Goal: Communication & Community: Answer question/provide support

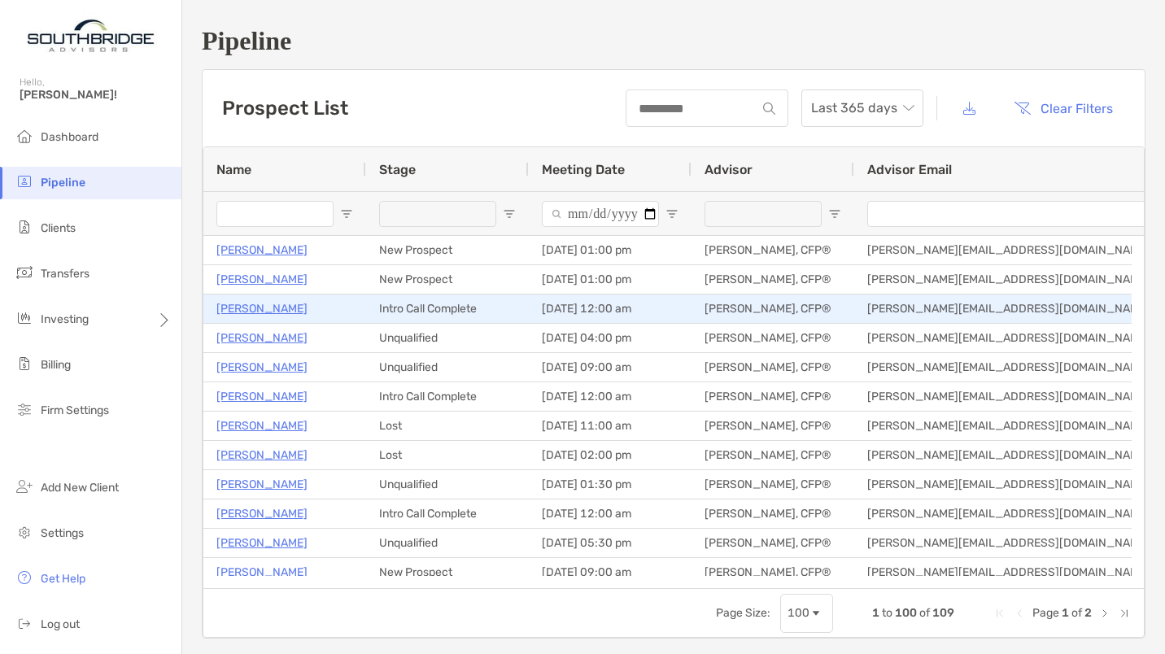
click at [267, 304] on p "[PERSON_NAME]" at bounding box center [261, 309] width 91 height 20
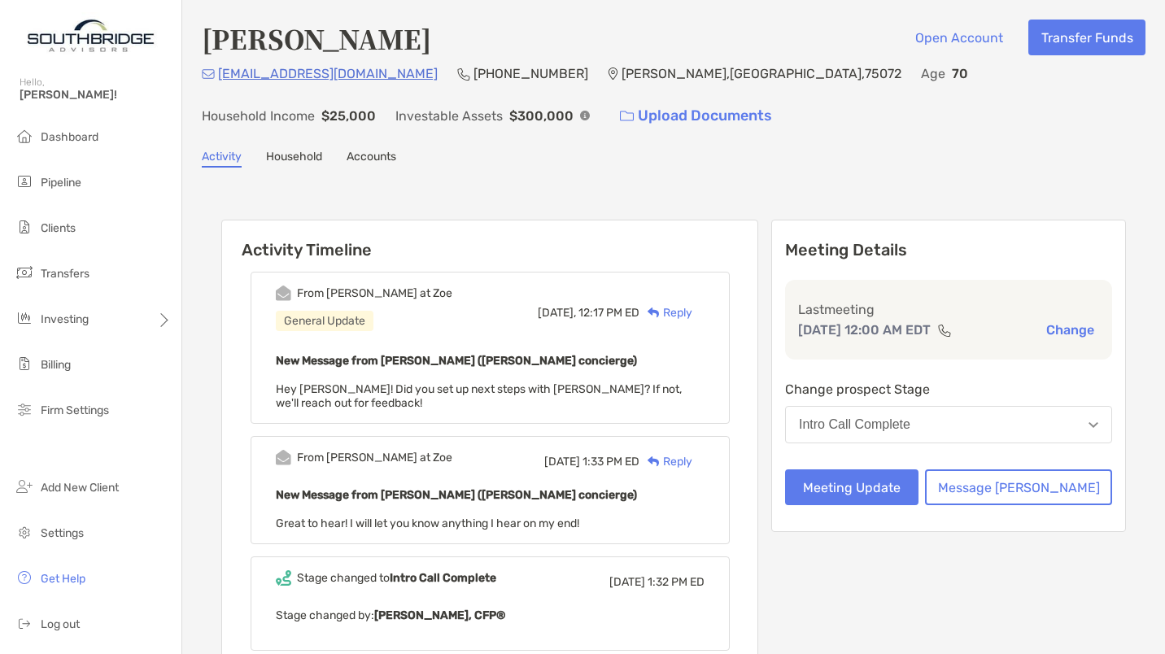
click at [693, 309] on div "Reply" at bounding box center [666, 312] width 53 height 17
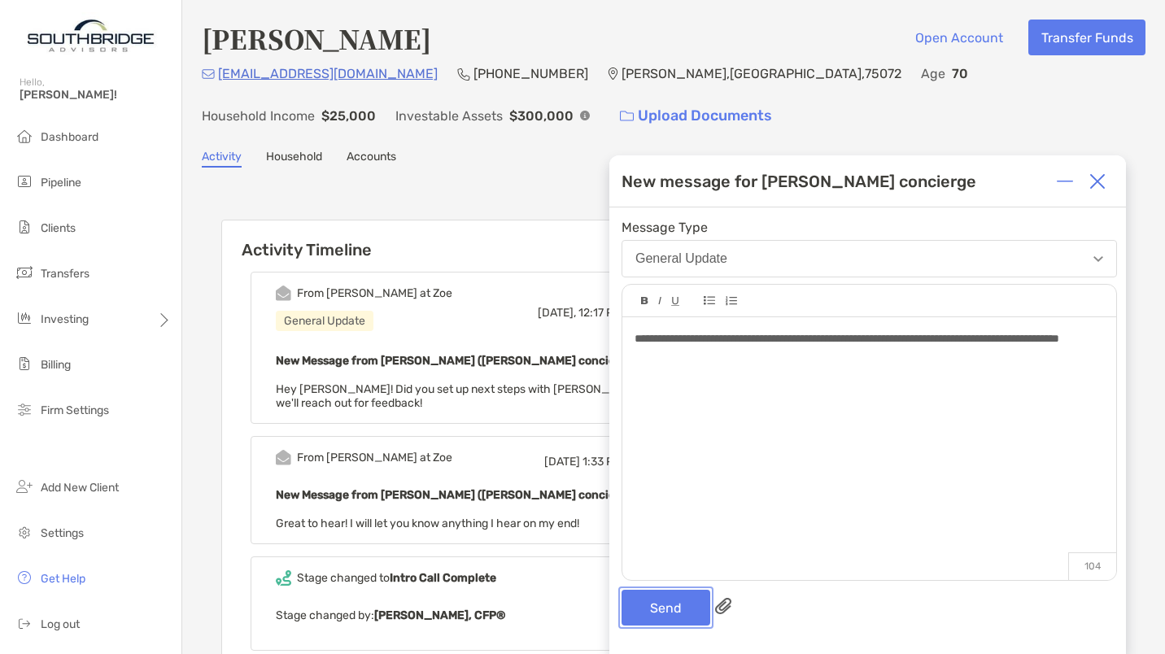
click at [649, 608] on button "Send" at bounding box center [666, 608] width 89 height 36
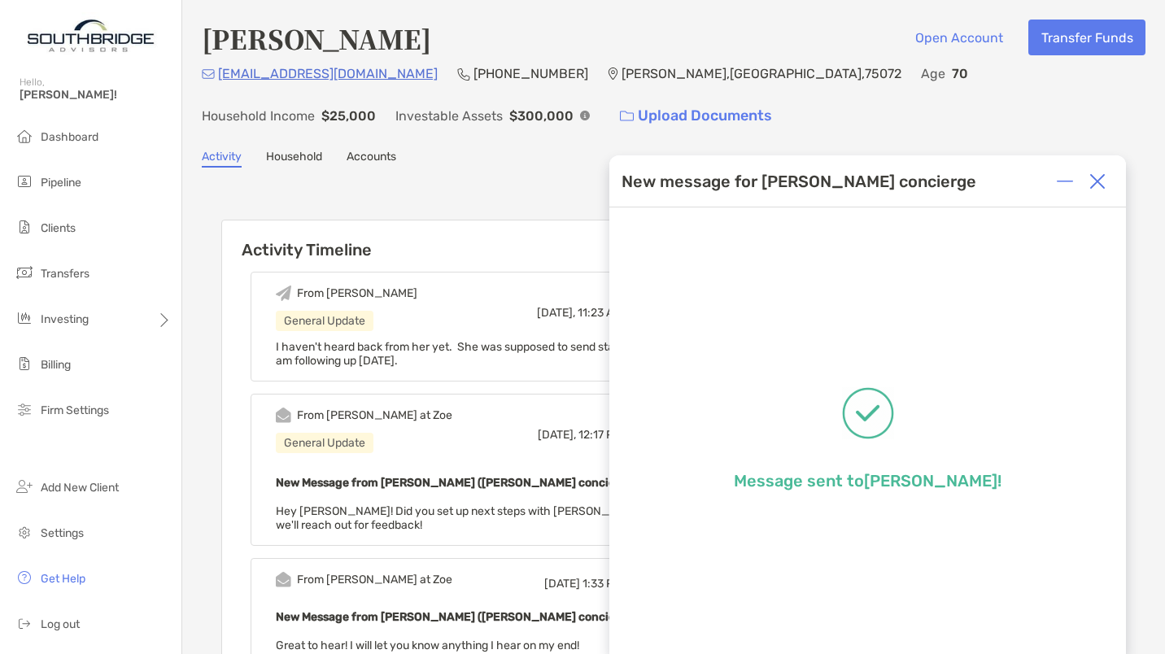
click at [1101, 183] on img at bounding box center [1098, 181] width 16 height 16
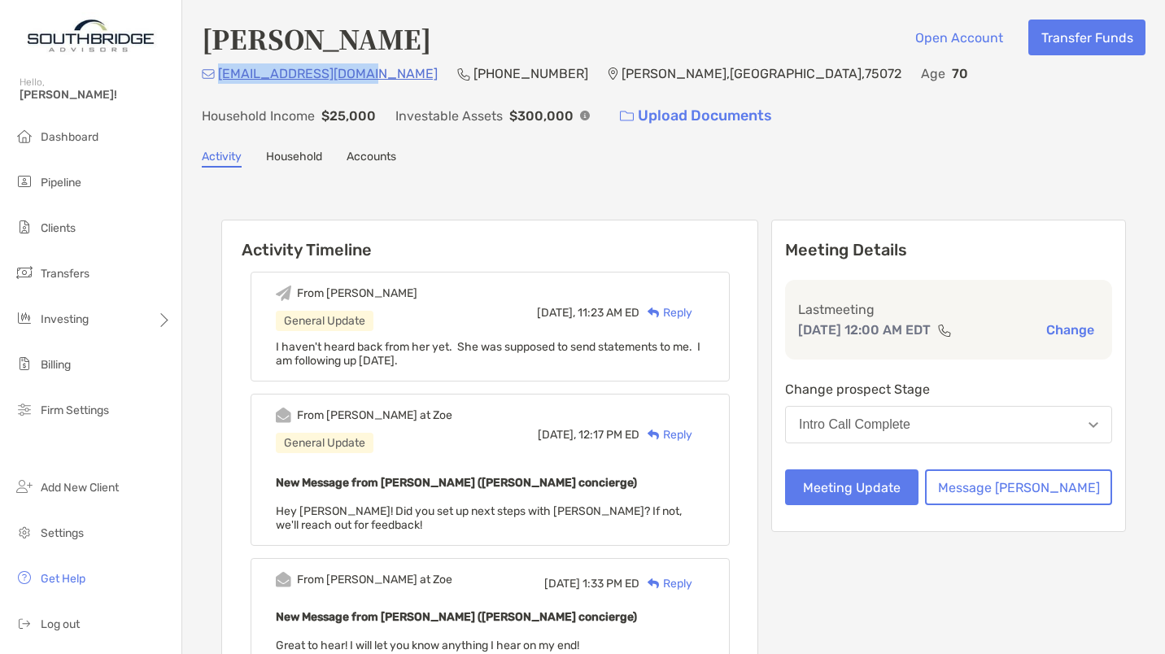
drag, startPoint x: 376, startPoint y: 73, endPoint x: 221, endPoint y: 77, distance: 155.5
click at [221, 77] on div "[EMAIL_ADDRESS][DOMAIN_NAME] [PHONE_NUMBER] [PERSON_NAME][GEOGRAPHIC_DATA] Age …" at bounding box center [674, 98] width 944 height 70
copy p "[EMAIL_ADDRESS][DOMAIN_NAME]"
click at [693, 309] on div "Reply" at bounding box center [666, 312] width 53 height 17
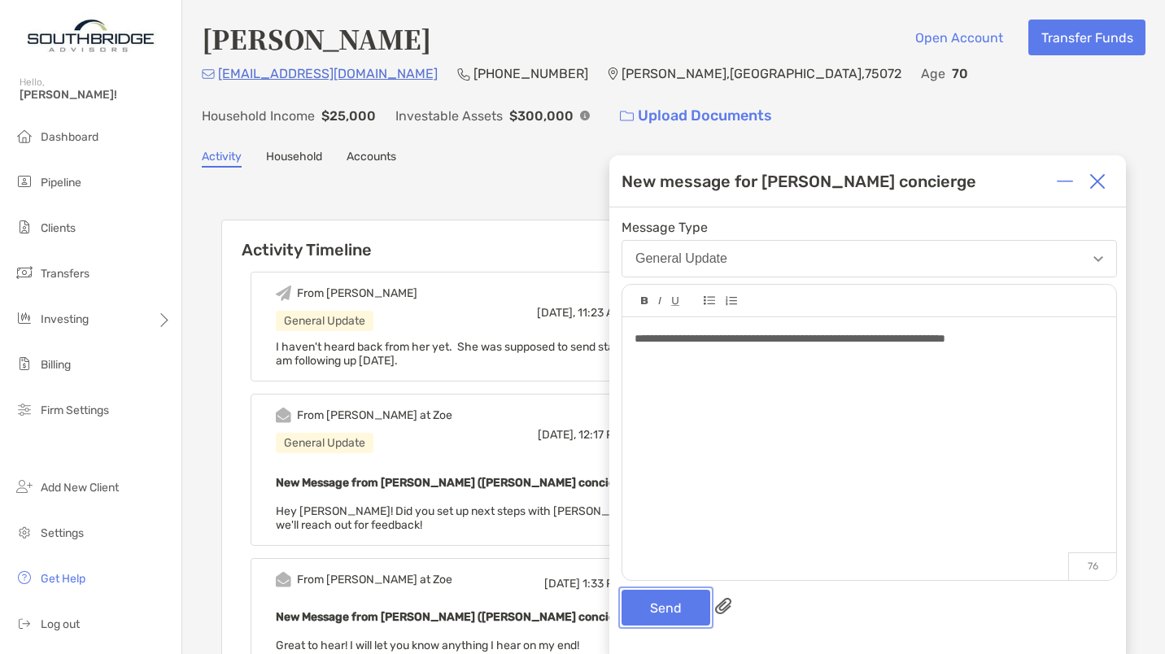
click at [661, 613] on button "Send" at bounding box center [666, 608] width 89 height 36
